Goal: Browse casually: Explore the website without a specific task or goal

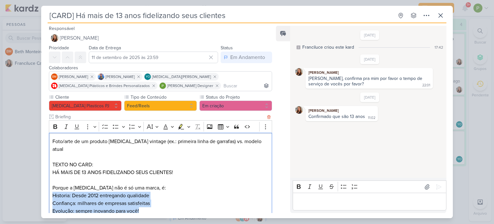
scroll to position [9, 0]
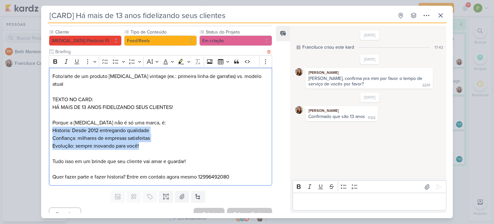
click at [103, 142] on p "Evolução: sempre inovando para você!" at bounding box center [160, 146] width 216 height 8
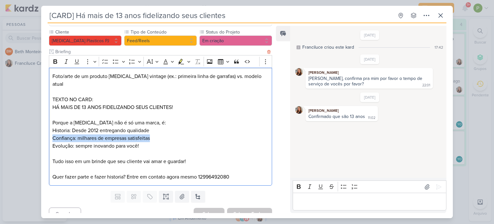
drag, startPoint x: 150, startPoint y: 130, endPoint x: 51, endPoint y: 126, distance: 99.2
click at [51, 126] on div "Foto/arte de um produto [MEDICAL_DATA] vintage (ex.: primeira linha de garrafas…" at bounding box center [160, 127] width 223 height 118
copy p "Confiança: milhares de empresas satisfeitas"
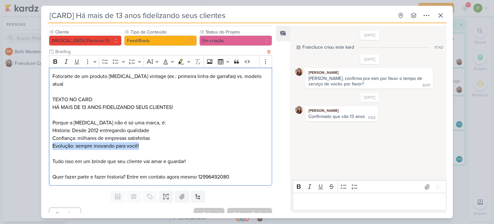
drag, startPoint x: 52, startPoint y: 136, endPoint x: 156, endPoint y: 138, distance: 104.3
click at [156, 138] on div "Foto/arte de um produto [MEDICAL_DATA] vintage (ex.: primeira linha de garrafas…" at bounding box center [160, 127] width 223 height 118
copy p "Evolução: sempre inovando para você!"
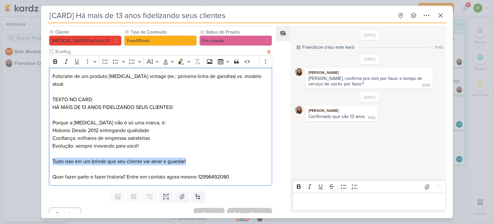
drag, startPoint x: 52, startPoint y: 152, endPoint x: 202, endPoint y: 150, distance: 150.3
click at [202, 157] on p "Tudo isso em um brinde que seu cliente vai amar e guardar!" at bounding box center [160, 161] width 216 height 8
copy p "Tudo isso em um brinde que seu cliente vai amar e guardar!"
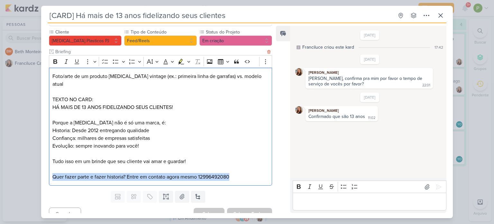
drag, startPoint x: 51, startPoint y: 168, endPoint x: 237, endPoint y: 173, distance: 185.4
click at [237, 173] on div "Foto/arte de um produto [MEDICAL_DATA] vintage (ex.: primeira linha de garrafas…" at bounding box center [160, 127] width 223 height 118
copy p "Quer fazer parte e fazer historia? Entre em contato agora mesmo 12996492080"
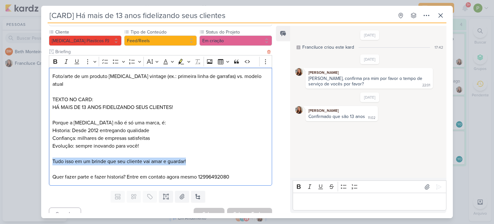
drag, startPoint x: 51, startPoint y: 152, endPoint x: 200, endPoint y: 156, distance: 149.0
click at [200, 156] on div "Foto/arte de um produto [MEDICAL_DATA] vintage (ex.: primeira linha de garrafas…" at bounding box center [160, 127] width 223 height 118
copy p "Tudo isso em um brinde que seu cliente vai amar e guardar!"
